Goal: Find specific page/section: Find specific page/section

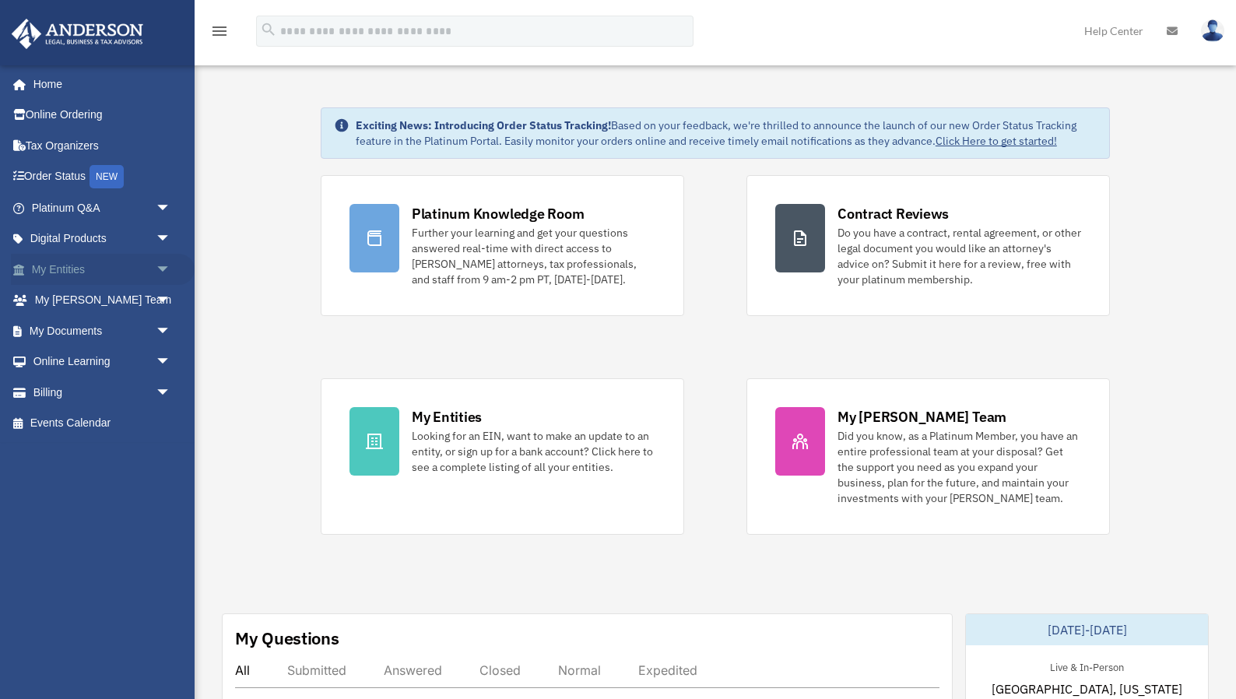
click at [80, 263] on link "My Entities arrow_drop_down" at bounding box center [103, 269] width 184 height 31
click at [163, 264] on span "arrow_drop_down" at bounding box center [171, 270] width 31 height 32
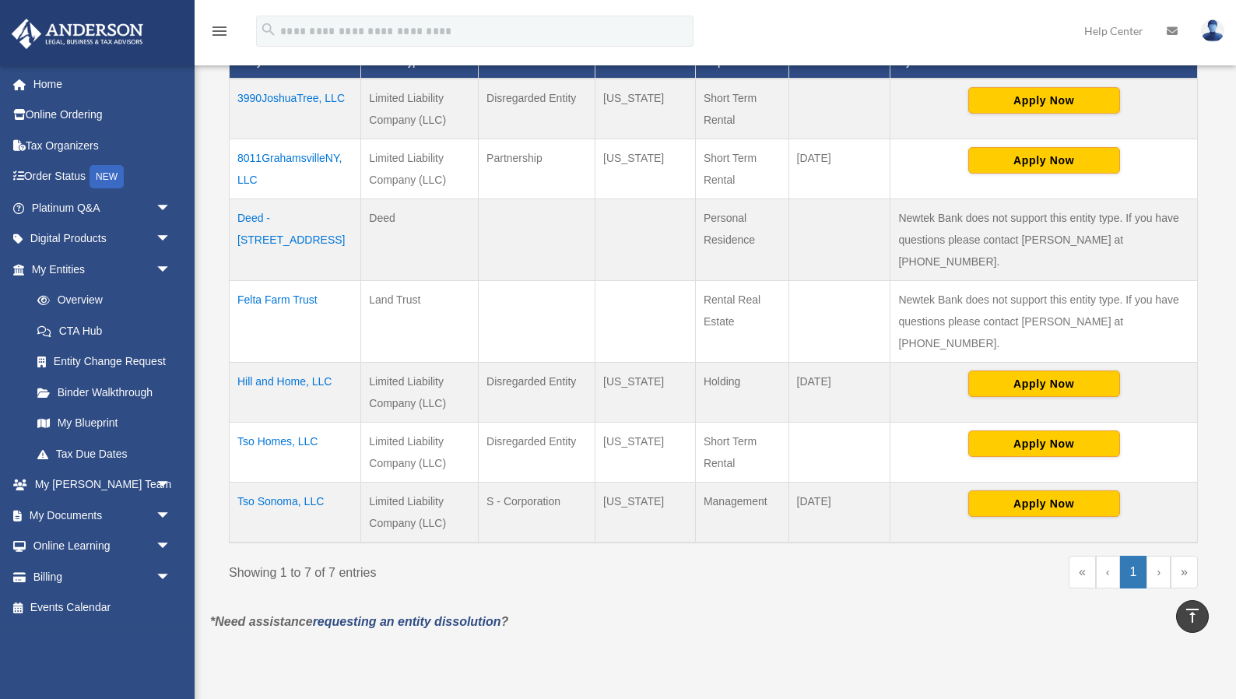
scroll to position [365, 0]
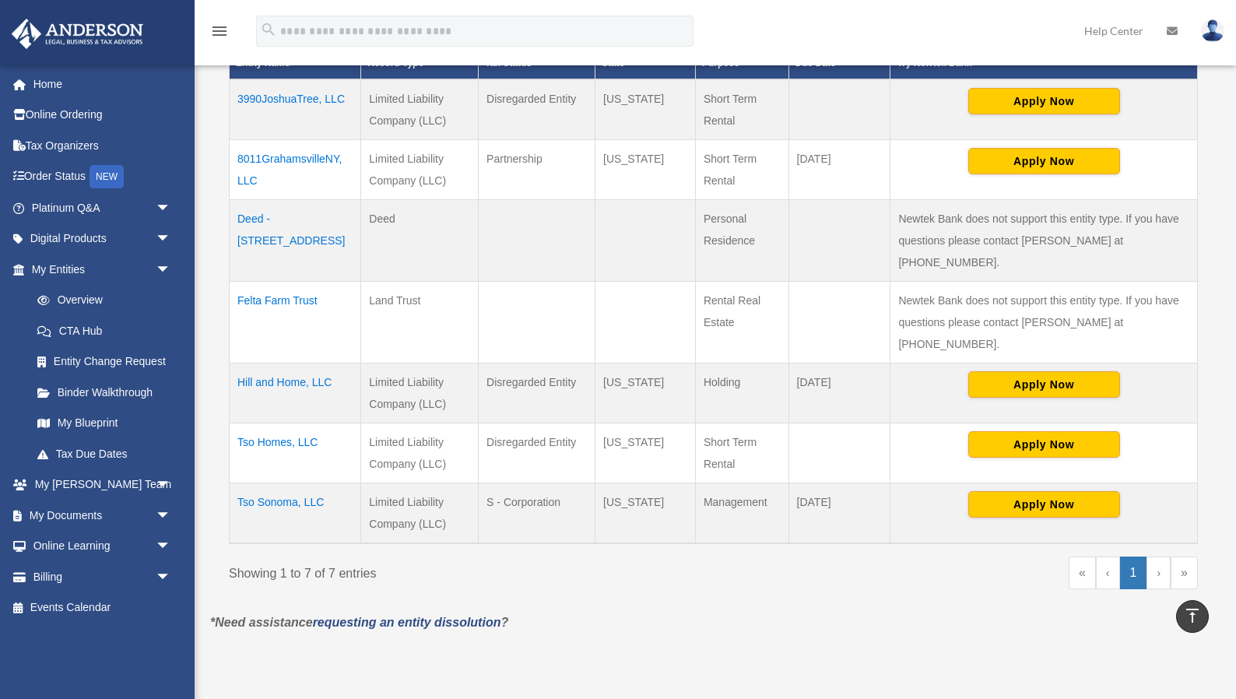
click at [281, 423] on td "Tso Homes, LLC" at bounding box center [296, 453] width 132 height 60
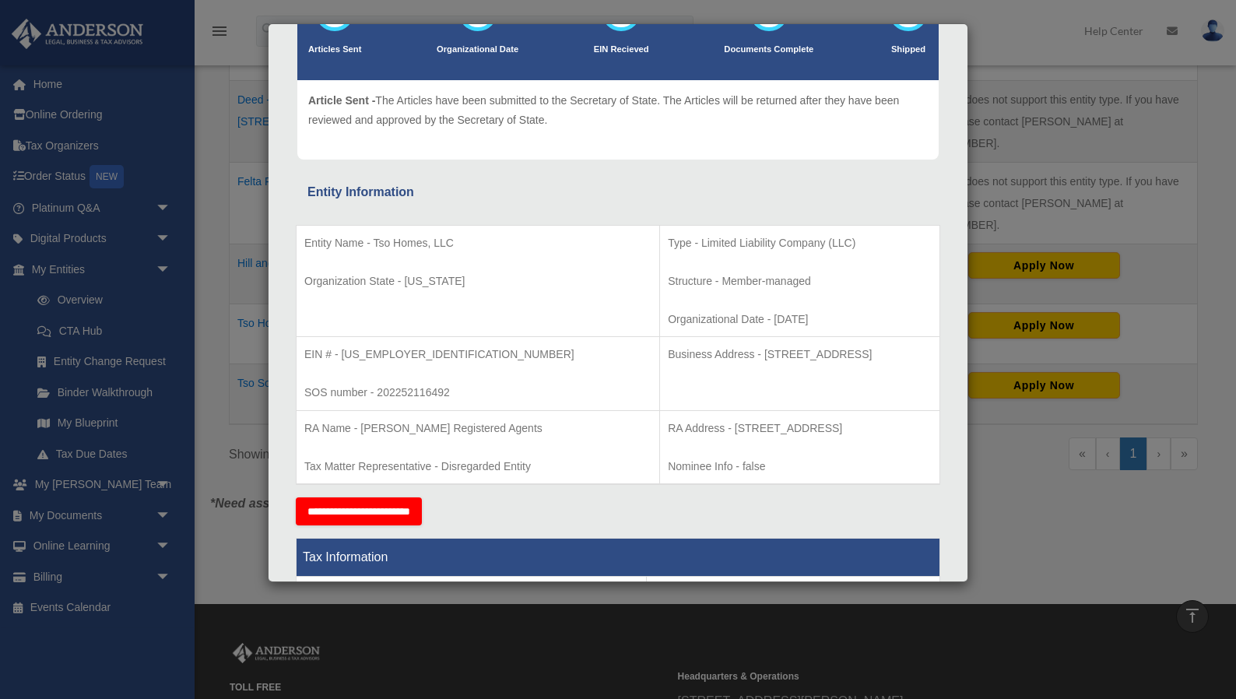
scroll to position [141, 0]
